Goal: Information Seeking & Learning: Find specific fact

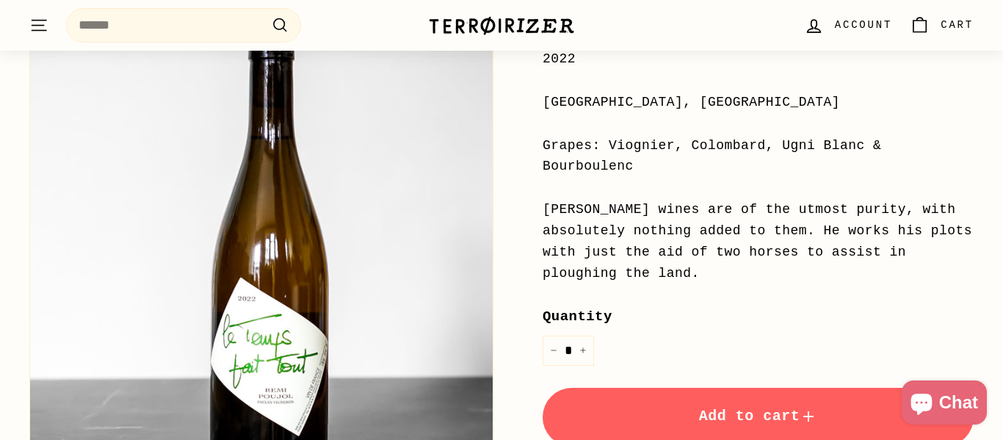
scroll to position [350, 0]
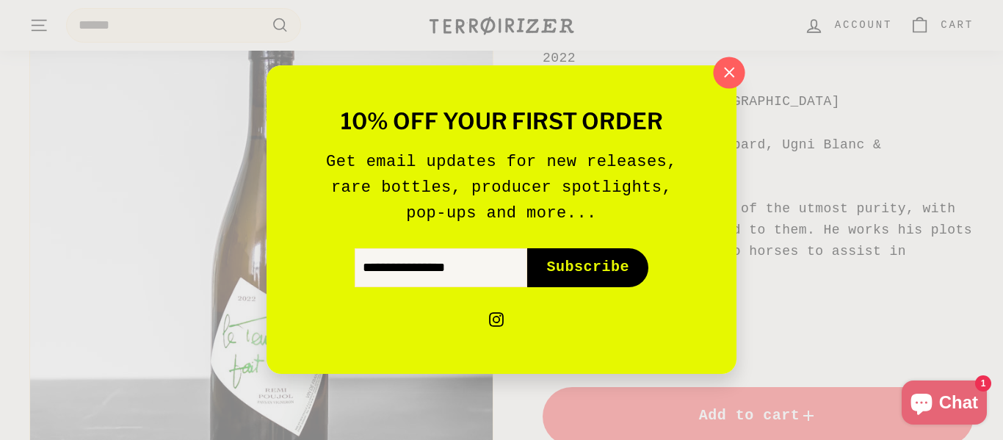
click at [725, 79] on icon "button" at bounding box center [729, 73] width 22 height 22
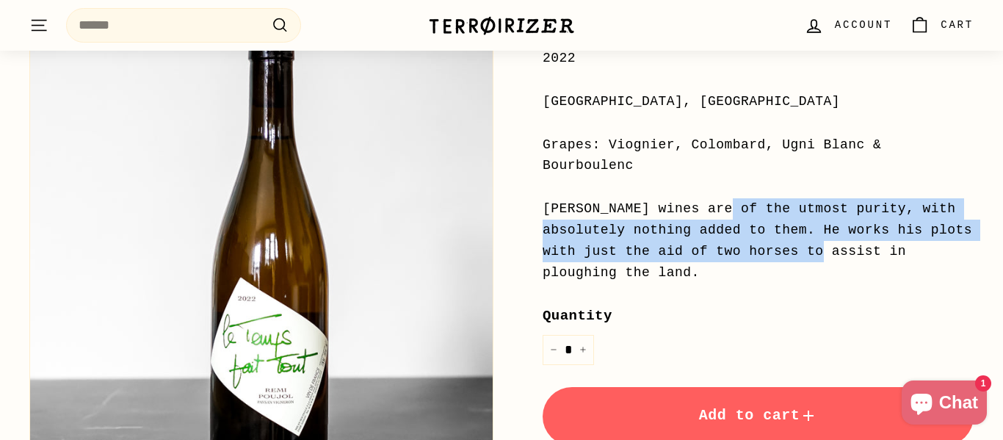
drag, startPoint x: 545, startPoint y: 204, endPoint x: 687, endPoint y: 251, distance: 150.0
click at [687, 251] on div "[PERSON_NAME] wines are of the utmost purity, with absolutely nothing added to …" at bounding box center [758, 240] width 431 height 84
click at [527, 215] on div "Le Temps Fait Tout Blanc Le Temps Fait Tout - Remi Poujol Price Regular price $…" at bounding box center [742, 230] width 464 height 790
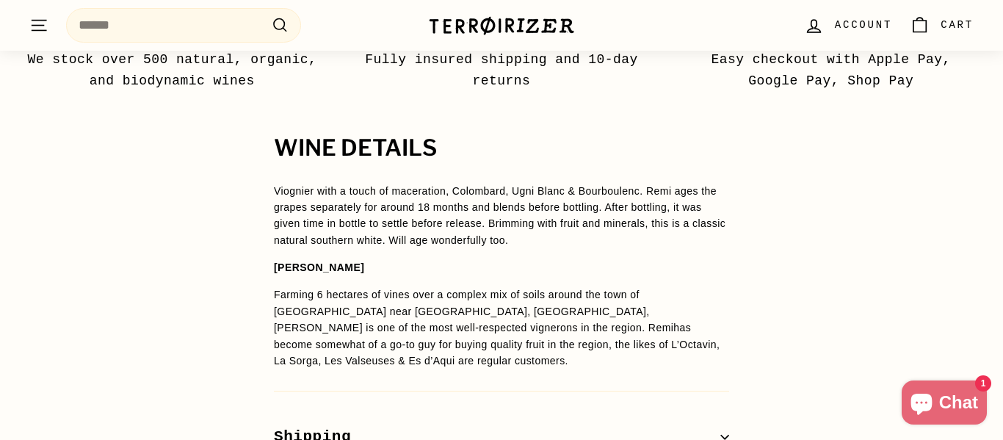
scroll to position [1136, 0]
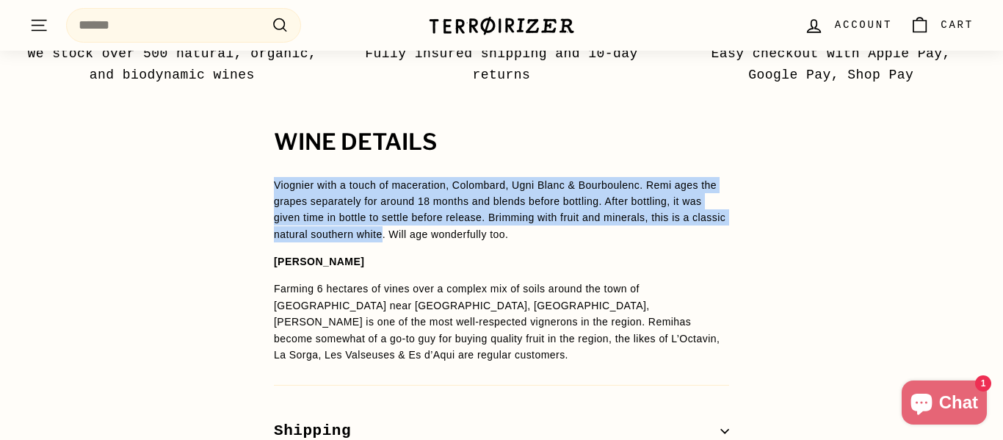
drag, startPoint x: 273, startPoint y: 181, endPoint x: 386, endPoint y: 233, distance: 124.2
click at [386, 233] on span "Viognier with a touch of maceration, Colombard, Ugni Blanc & Bourboulenc. Remi …" at bounding box center [500, 209] width 452 height 61
copy span "Viognier with a touch of maceration, Colombard, Ugni Blanc & Bourboulenc. Remi …"
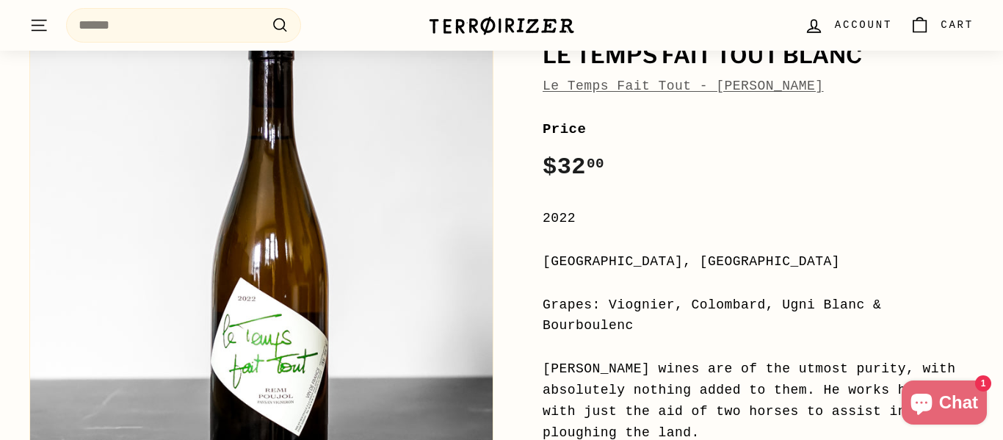
scroll to position [189, 0]
drag, startPoint x: 544, startPoint y: 258, endPoint x: 780, endPoint y: 261, distance: 235.8
click at [780, 261] on div "[GEOGRAPHIC_DATA], [GEOGRAPHIC_DATA]" at bounding box center [758, 262] width 431 height 21
copy div "[GEOGRAPHIC_DATA], [GEOGRAPHIC_DATA]"
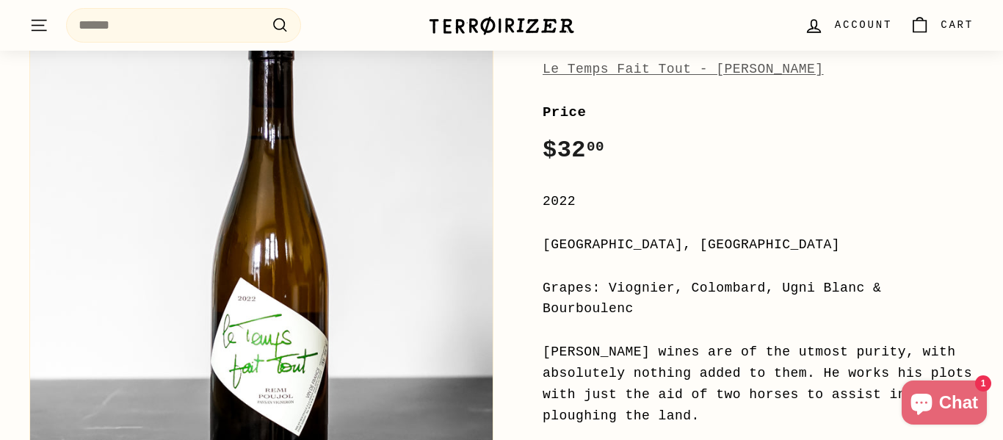
scroll to position [206, 0]
drag, startPoint x: 608, startPoint y: 285, endPoint x: 635, endPoint y: 304, distance: 33.2
click at [635, 304] on div "Grapes: Viognier, Colombard, Ugni Blanc & Bourboulenc" at bounding box center [758, 299] width 431 height 43
click at [602, 283] on div "Grapes: Viognier, Colombard, Ugni Blanc & Bourboulenc" at bounding box center [758, 299] width 431 height 43
drag, startPoint x: 610, startPoint y: 284, endPoint x: 635, endPoint y: 304, distance: 32.9
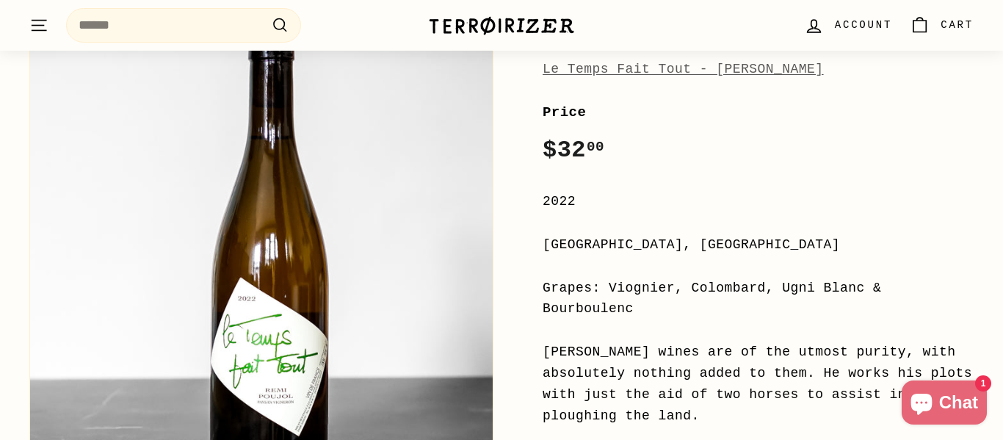
click at [635, 304] on div "Grapes: Viognier, Colombard, Ugni Blanc & Bourboulenc" at bounding box center [758, 299] width 431 height 43
copy div "Viognier, Colombard, Ugni Blanc & Bourboulenc"
drag, startPoint x: 543, startPoint y: 241, endPoint x: 788, endPoint y: 244, distance: 245.3
click at [788, 244] on div "[GEOGRAPHIC_DATA], [GEOGRAPHIC_DATA]" at bounding box center [758, 244] width 431 height 21
copy div "[GEOGRAPHIC_DATA], [GEOGRAPHIC_DATA]"
